Goal: Transaction & Acquisition: Subscribe to service/newsletter

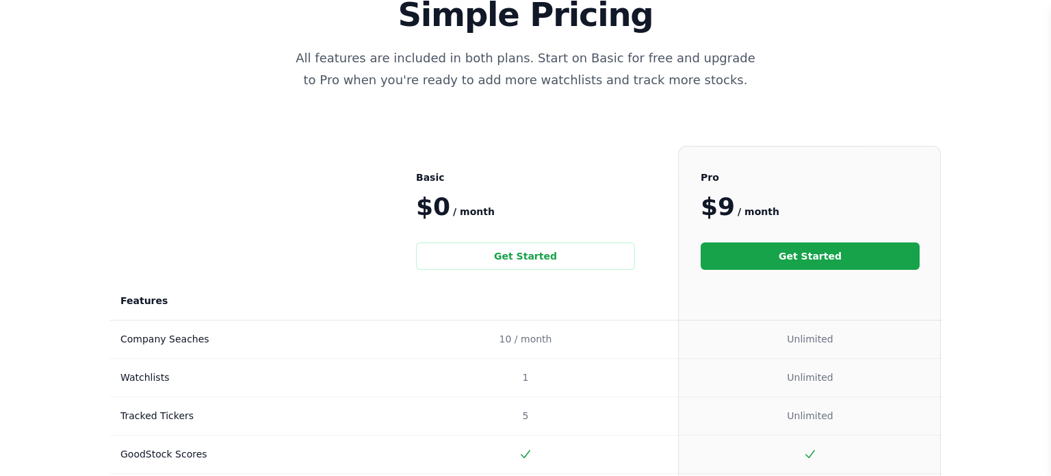
scroll to position [193, 0]
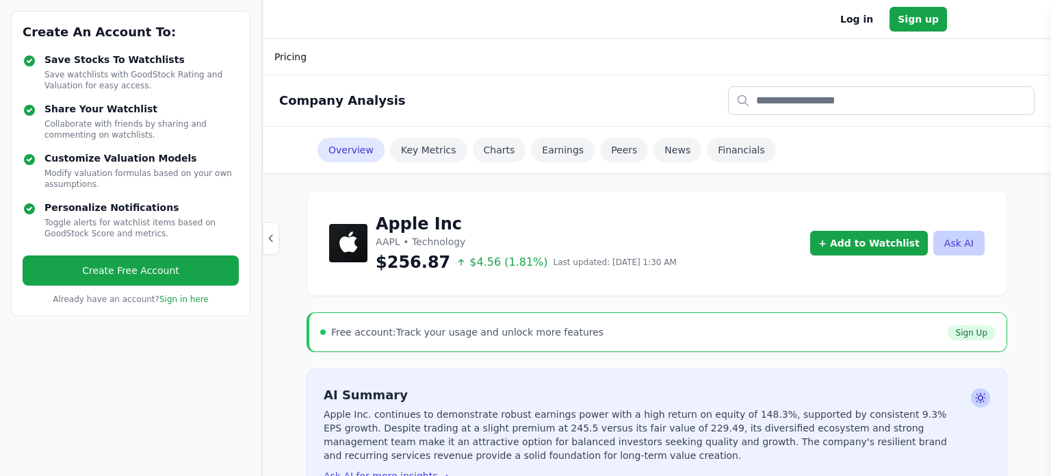
scroll to position [189, 0]
